Goal: Find specific page/section: Find specific page/section

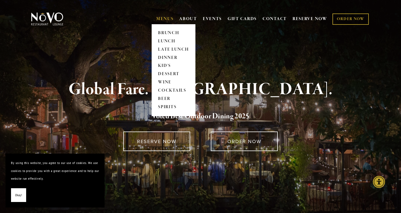
click at [160, 18] on link "MENUS" at bounding box center [164, 18] width 17 height 5
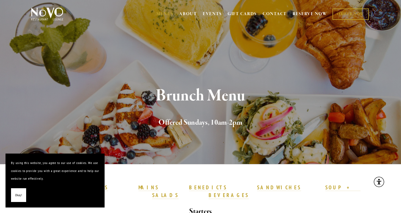
scroll to position [6, 0]
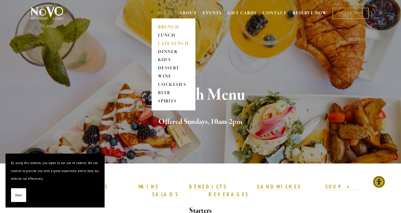
click at [163, 41] on link "LATE LUNCH" at bounding box center [173, 44] width 34 height 8
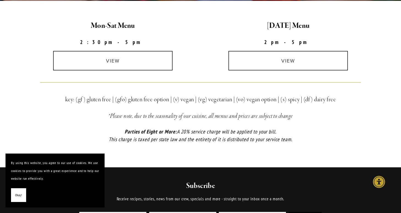
scroll to position [219, 0]
